Goal: Transaction & Acquisition: Purchase product/service

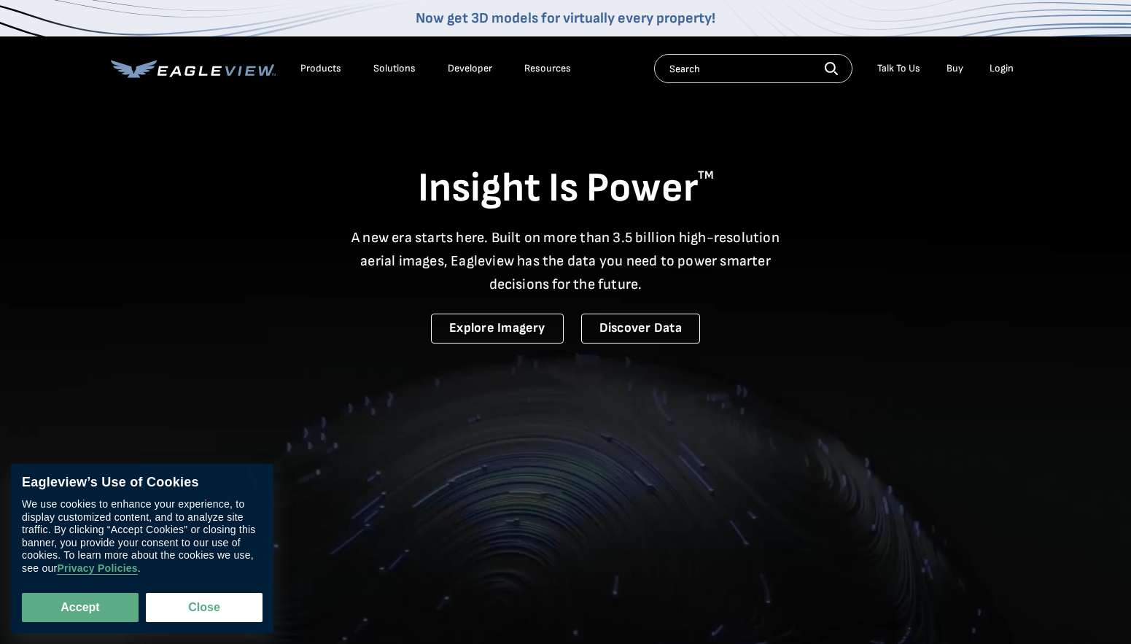
click at [1000, 68] on div "Login" at bounding box center [1001, 68] width 24 height 13
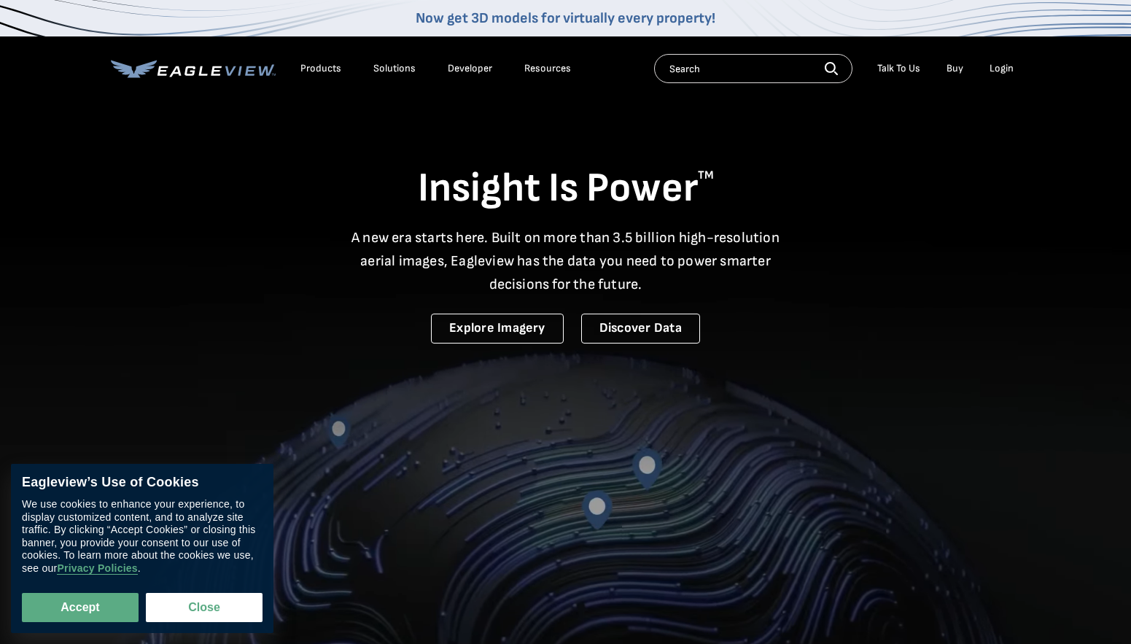
click at [1001, 71] on div "Login" at bounding box center [1001, 68] width 24 height 13
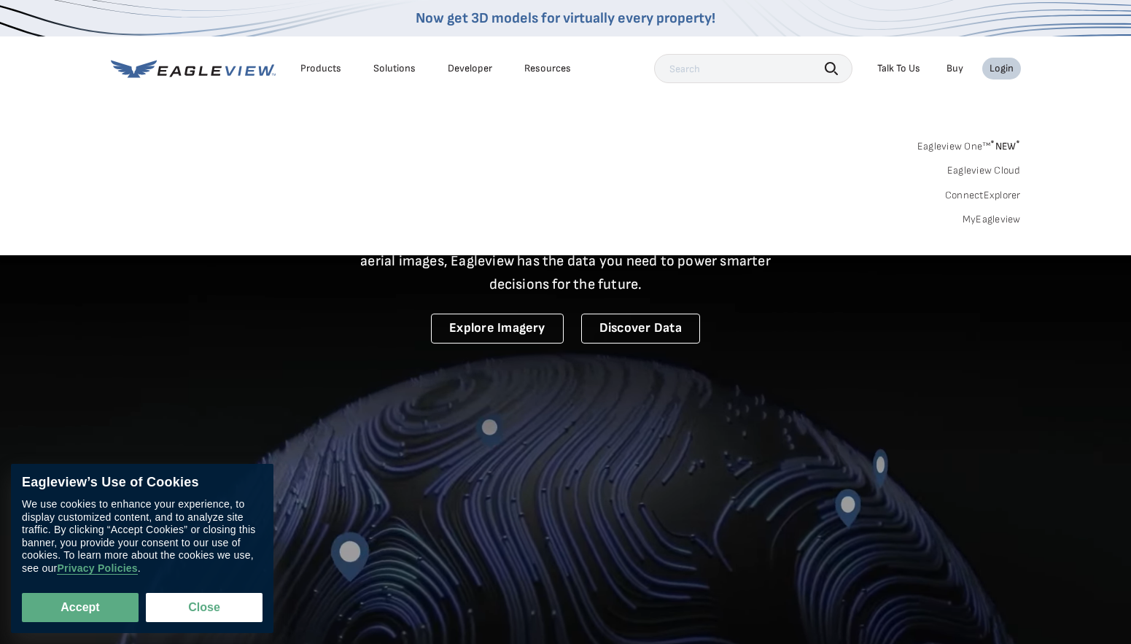
click at [1003, 67] on div "Login" at bounding box center [1001, 68] width 24 height 13
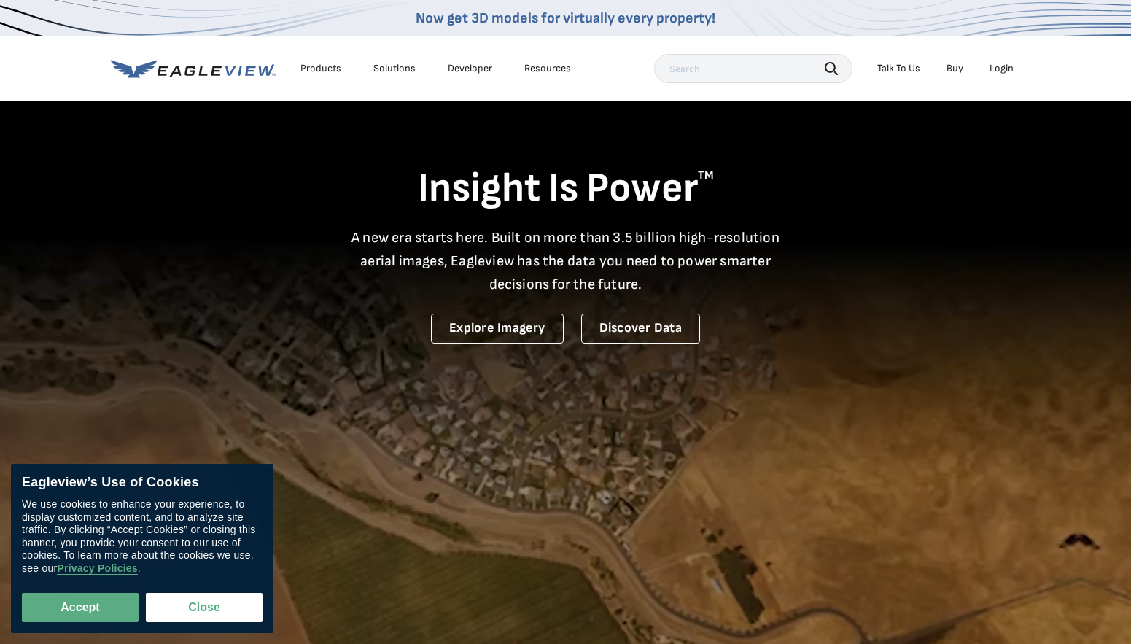
click at [1003, 67] on div "Login" at bounding box center [1001, 68] width 24 height 13
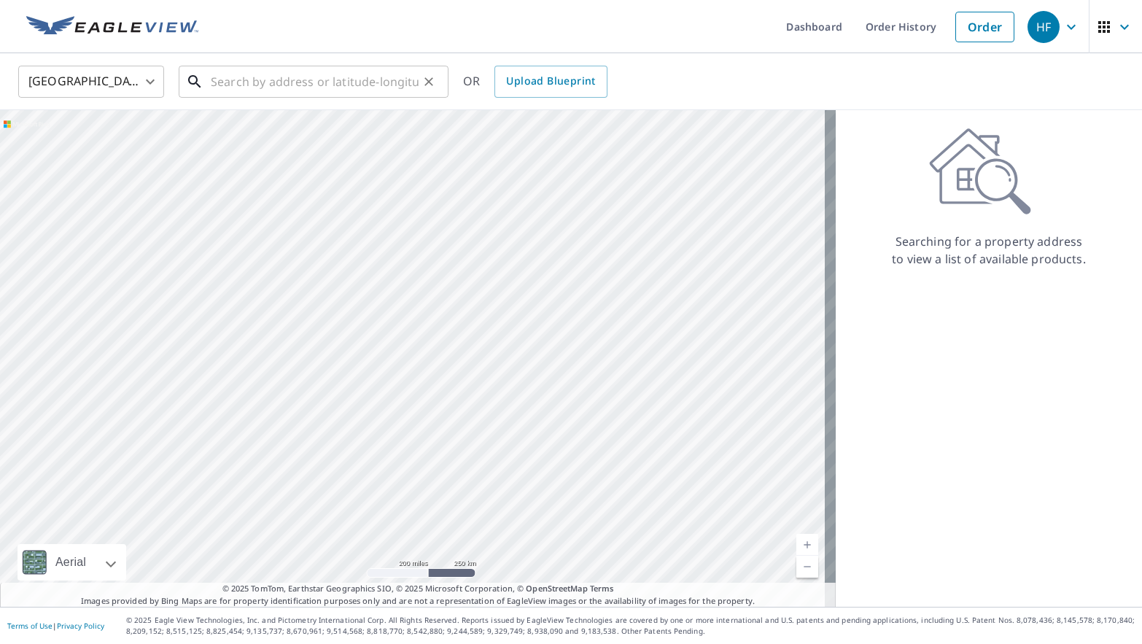
click at [257, 82] on input "text" at bounding box center [315, 81] width 208 height 41
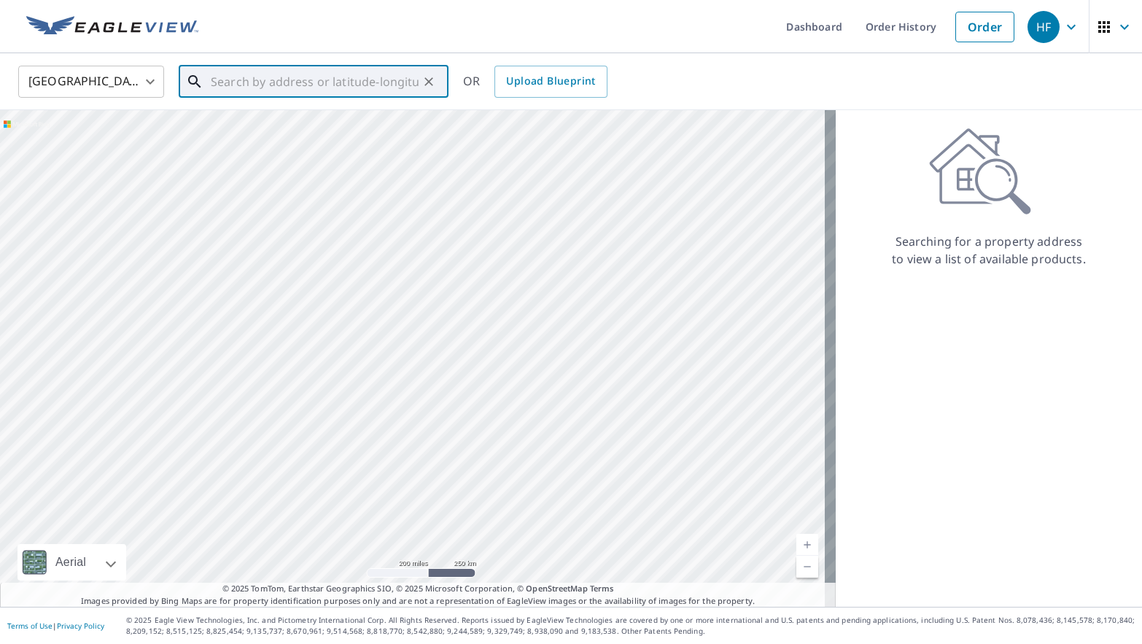
paste input "[STREET_ADDRESS]"
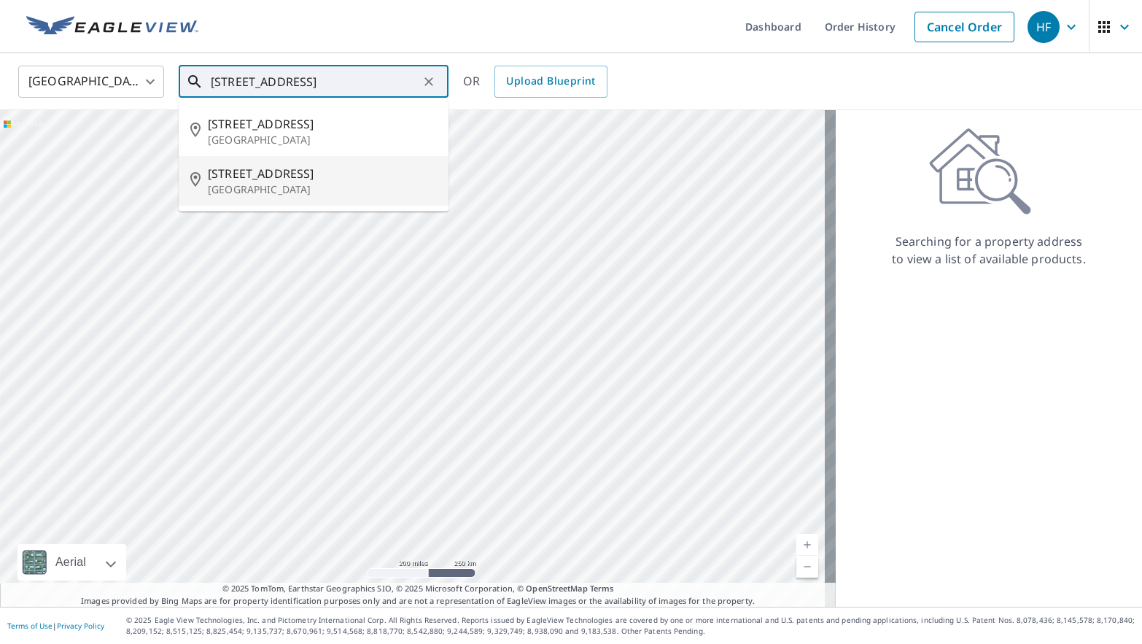
click at [374, 190] on p "[GEOGRAPHIC_DATA]" at bounding box center [322, 189] width 229 height 15
type input "[STREET_ADDRESS]"
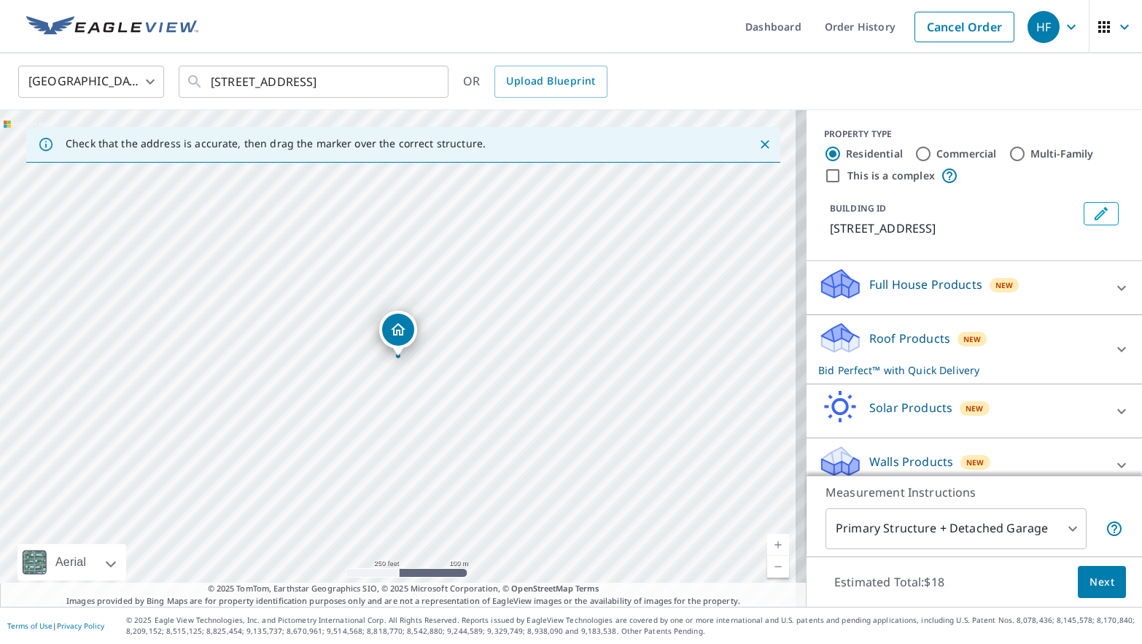
click at [1089, 580] on span "Next" at bounding box center [1101, 582] width 25 height 18
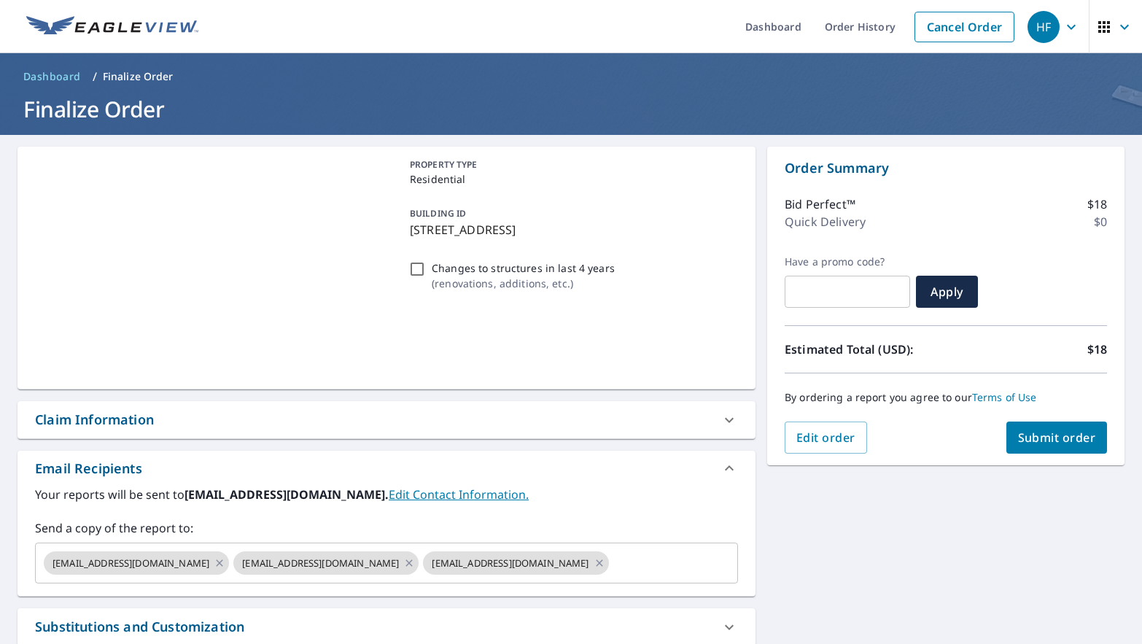
scroll to position [129, 0]
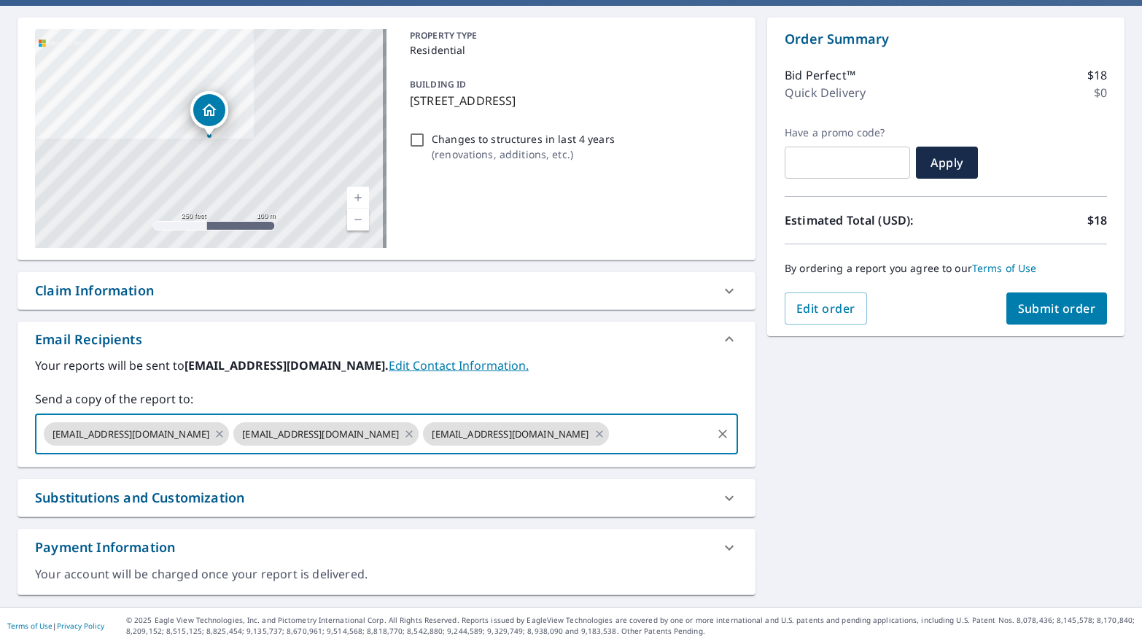
click at [611, 439] on input "text" at bounding box center [660, 434] width 98 height 28
click at [611, 435] on input "text" at bounding box center [660, 434] width 98 height 28
paste input "[EMAIL_ADDRESS][DOMAIN_NAME]"
type input "[EMAIL_ADDRESS][DOMAIN_NAME]"
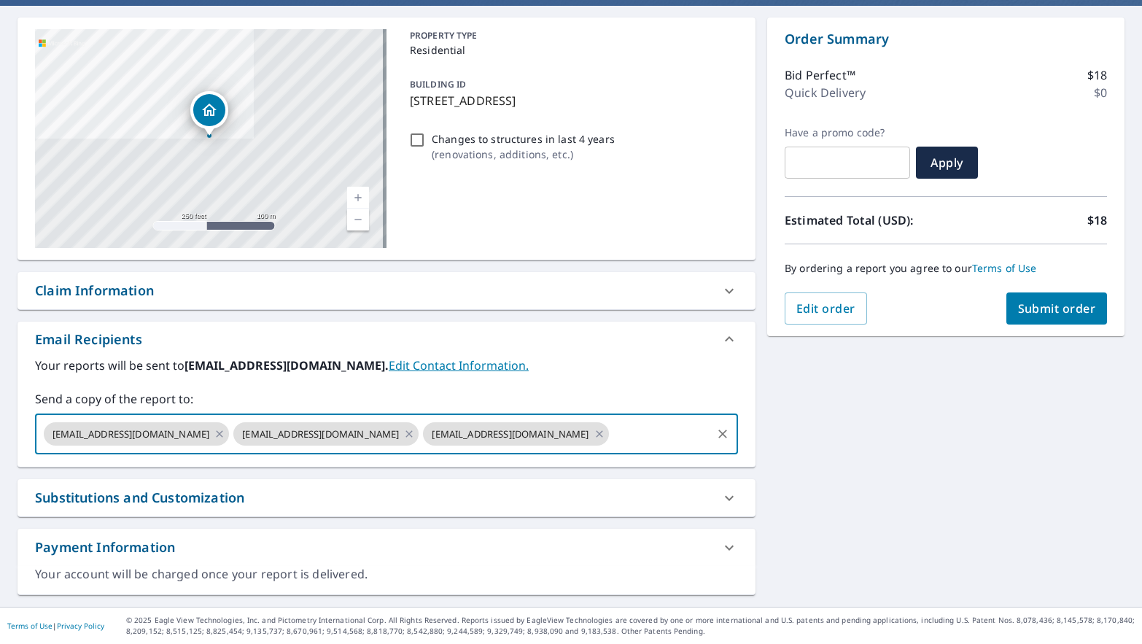
click at [595, 379] on div "Your reports will be sent to [EMAIL_ADDRESS][DOMAIN_NAME]. Edit Contact Informa…" at bounding box center [386, 406] width 703 height 98
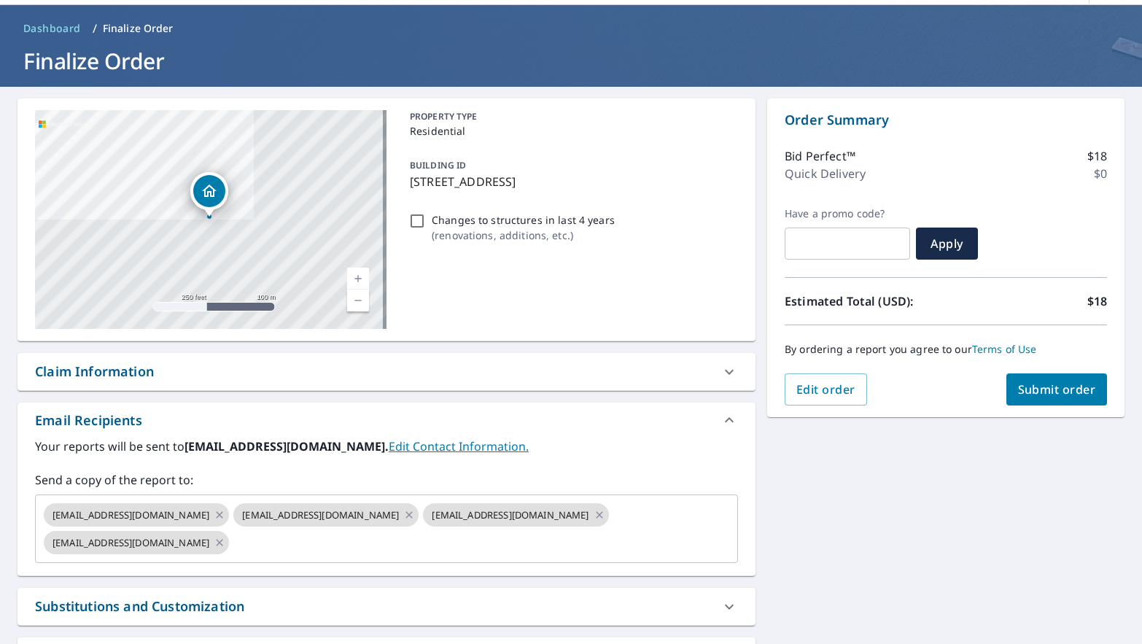
scroll to position [73, 0]
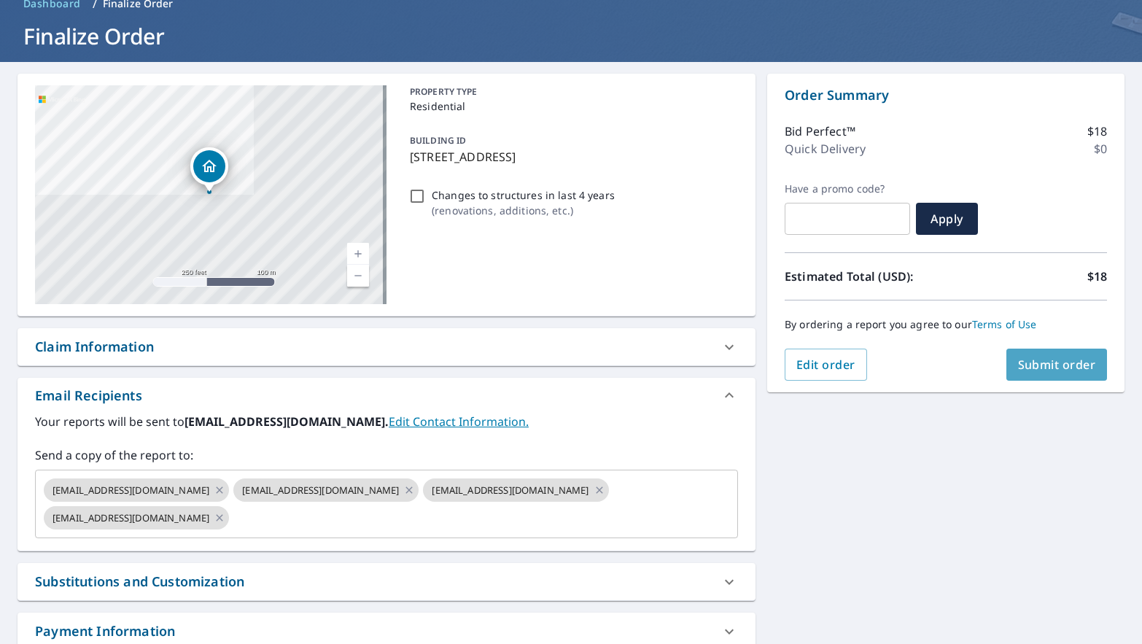
click at [1029, 368] on span "Submit order" at bounding box center [1057, 365] width 78 height 16
checkbox input "true"
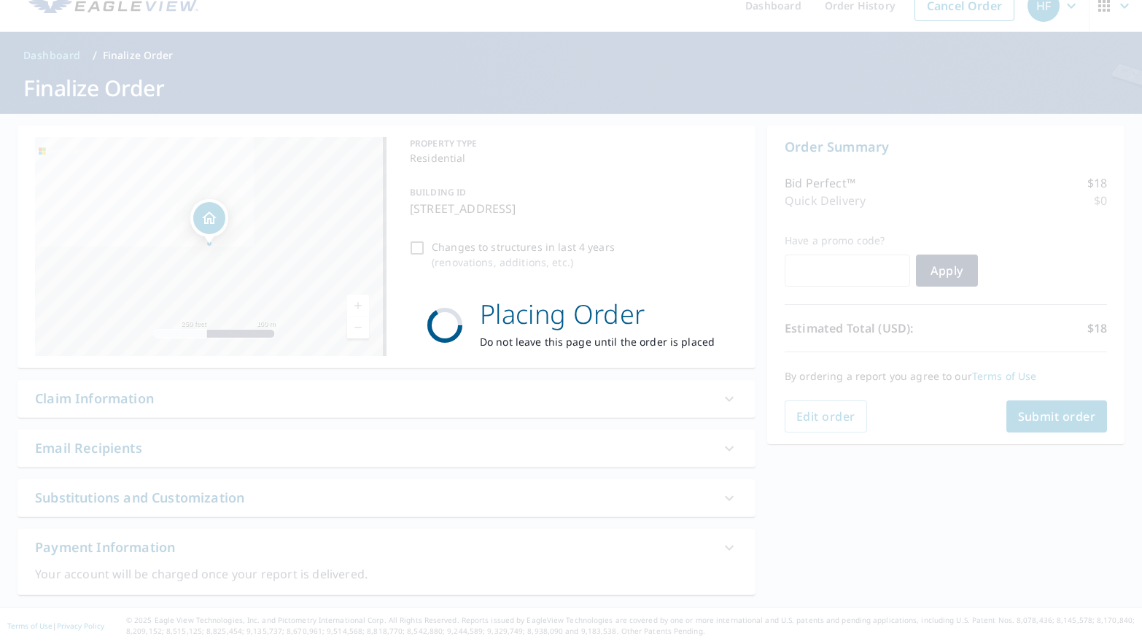
scroll to position [21, 0]
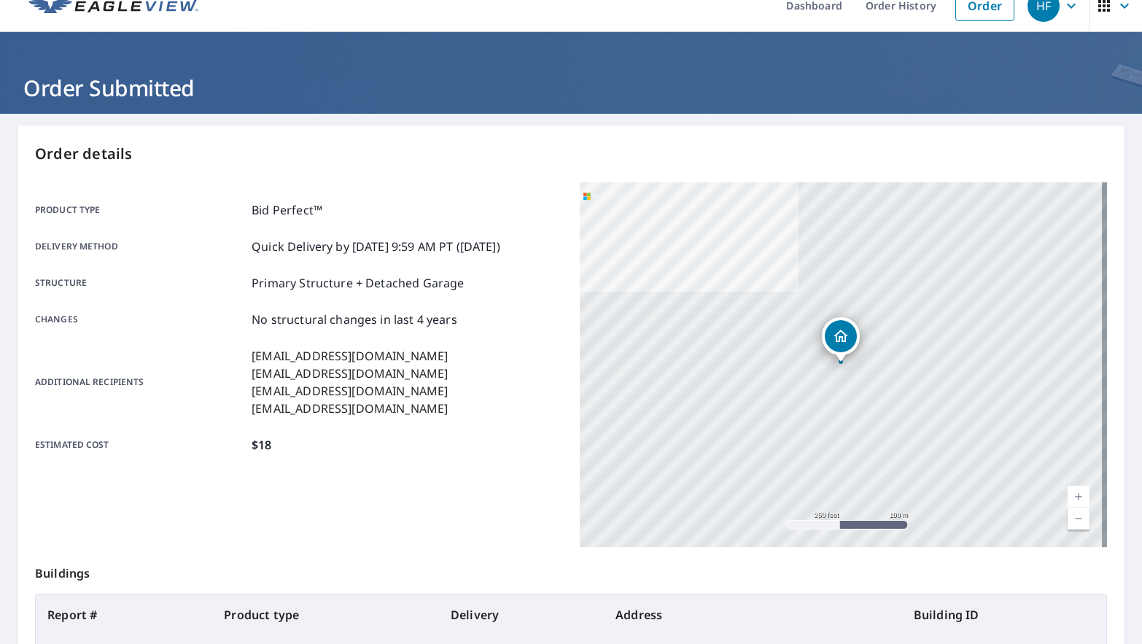
click at [185, 361] on p "Additional recipients" at bounding box center [140, 382] width 211 height 70
